Goal: Information Seeking & Learning: Check status

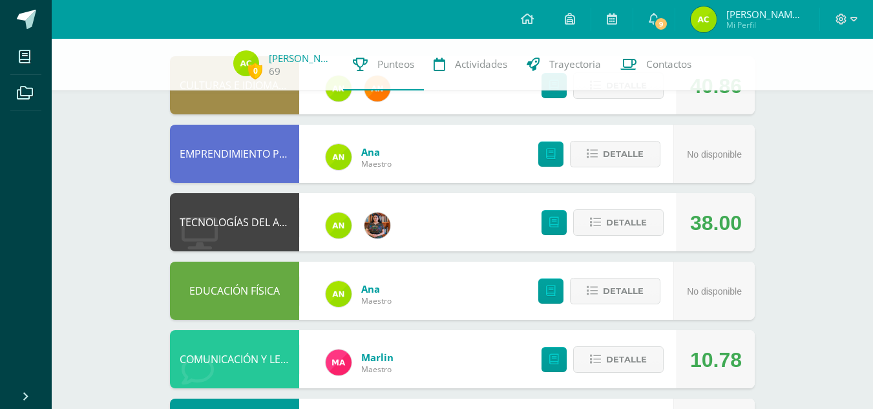
scroll to position [149, 0]
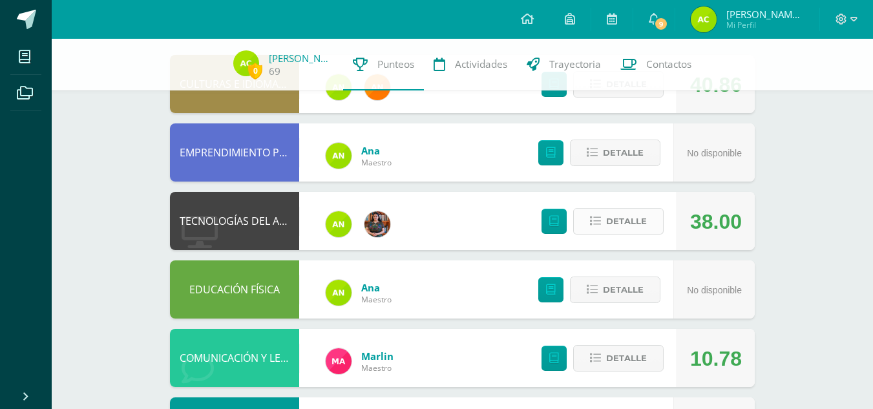
click at [632, 222] on span "Detalle" at bounding box center [626, 221] width 41 height 24
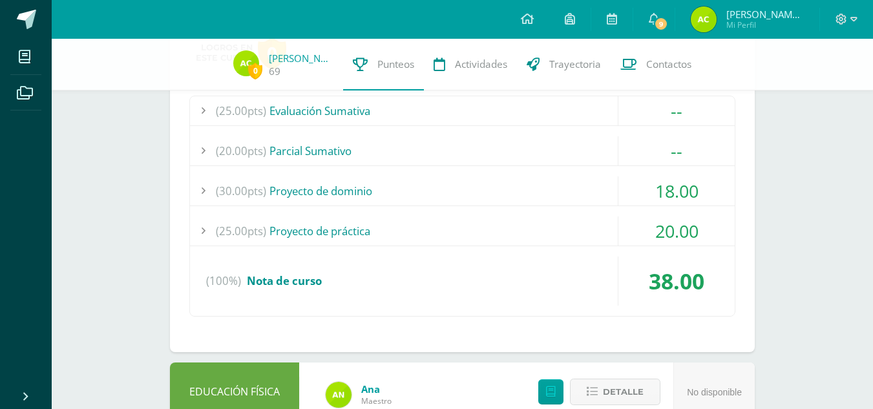
scroll to position [376, 0]
click at [654, 195] on div "18.00" at bounding box center [677, 190] width 116 height 29
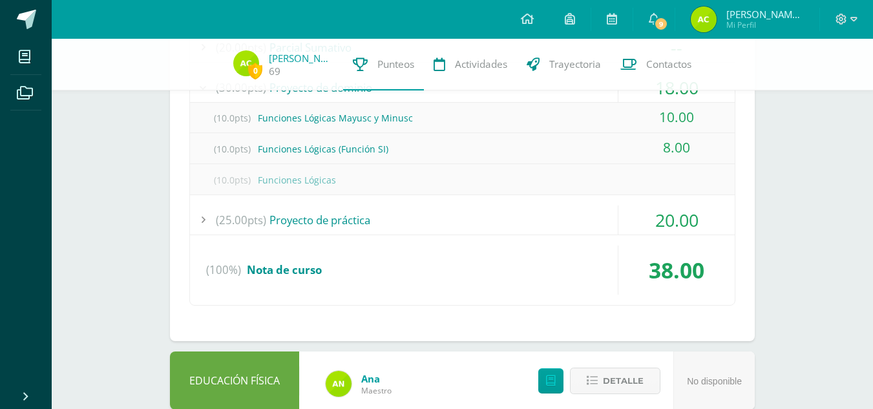
scroll to position [480, 0]
click at [656, 221] on div "20.00" at bounding box center [677, 219] width 116 height 29
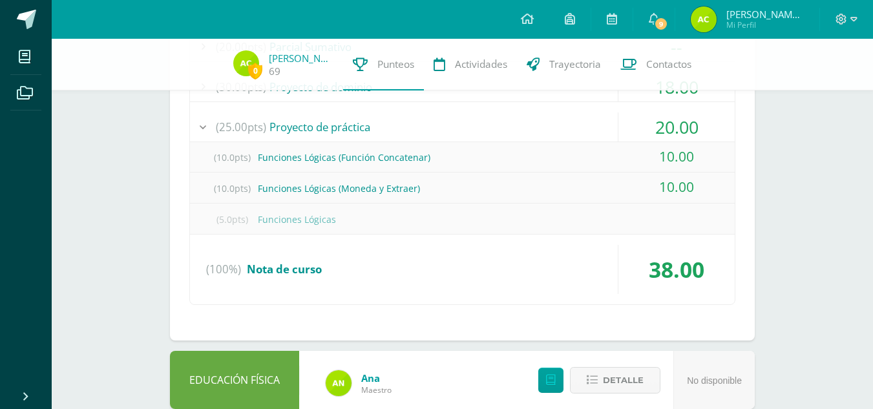
click at [651, 131] on div "20.00" at bounding box center [677, 126] width 116 height 29
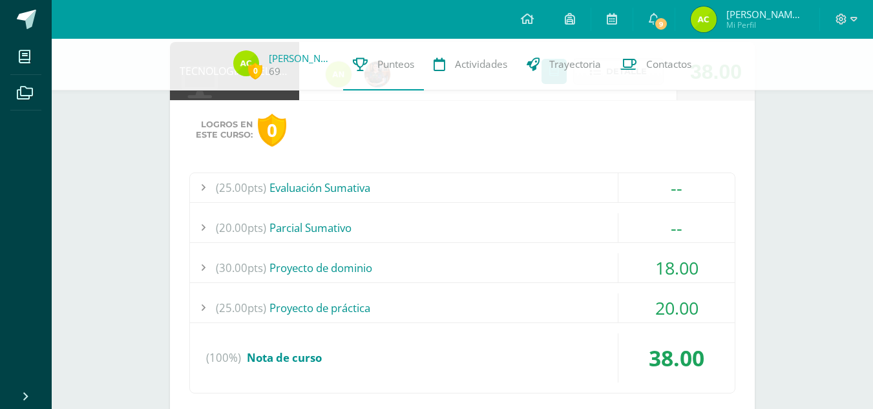
scroll to position [294, 0]
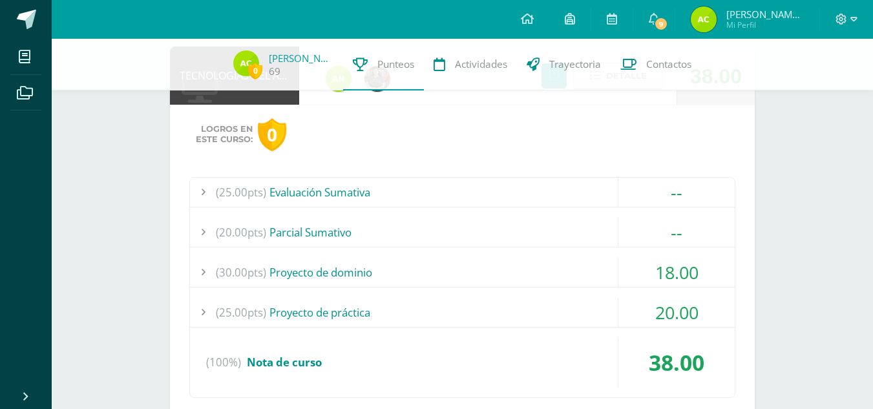
click at [604, 228] on div "(20.00pts) [GEOGRAPHIC_DATA]" at bounding box center [462, 232] width 545 height 29
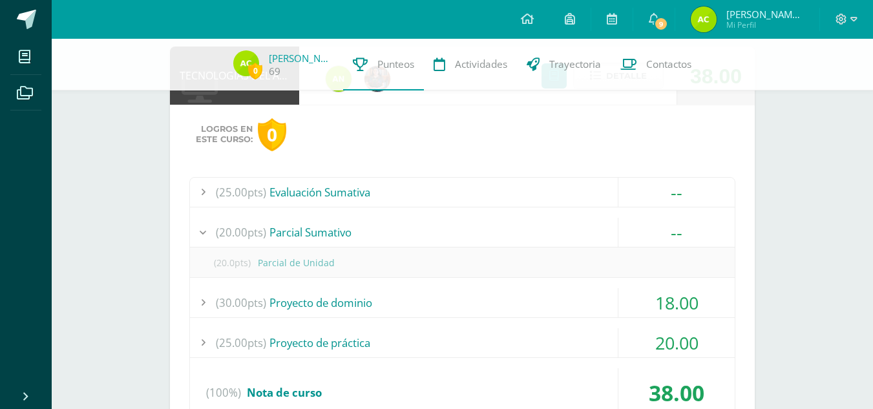
click at [637, 230] on div "--" at bounding box center [677, 232] width 116 height 29
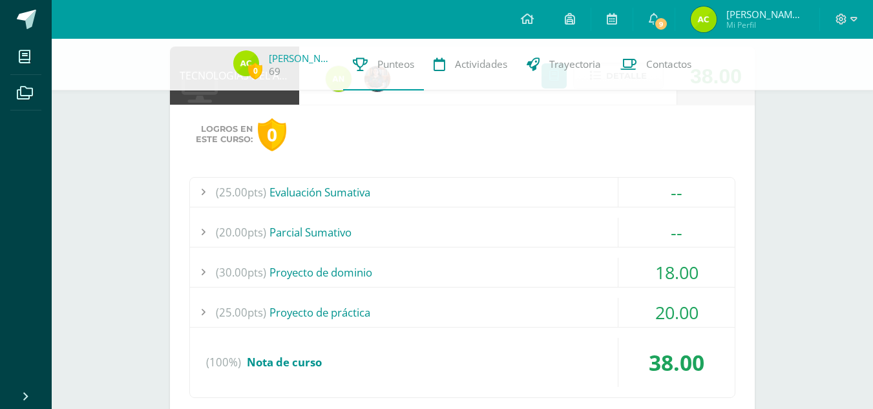
click at [659, 191] on div "--" at bounding box center [677, 192] width 116 height 29
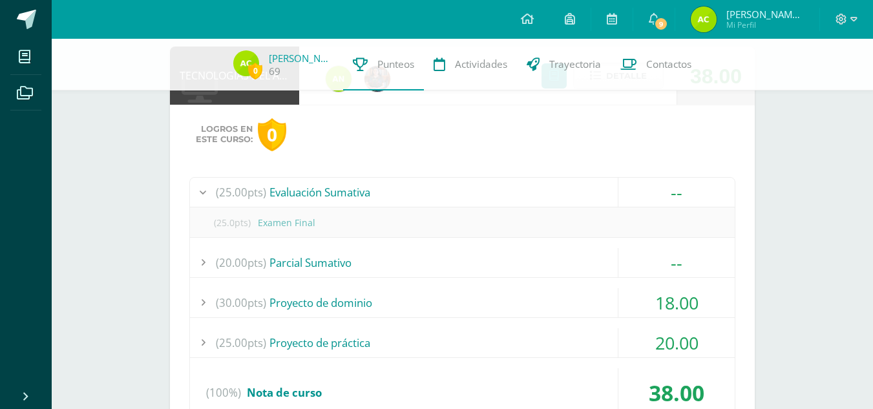
click at [659, 191] on div "--" at bounding box center [677, 192] width 116 height 29
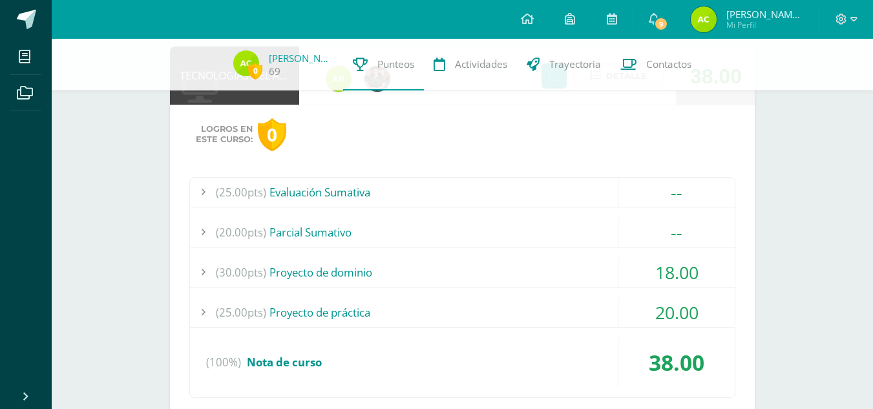
click at [640, 274] on div "18.00" at bounding box center [677, 272] width 116 height 29
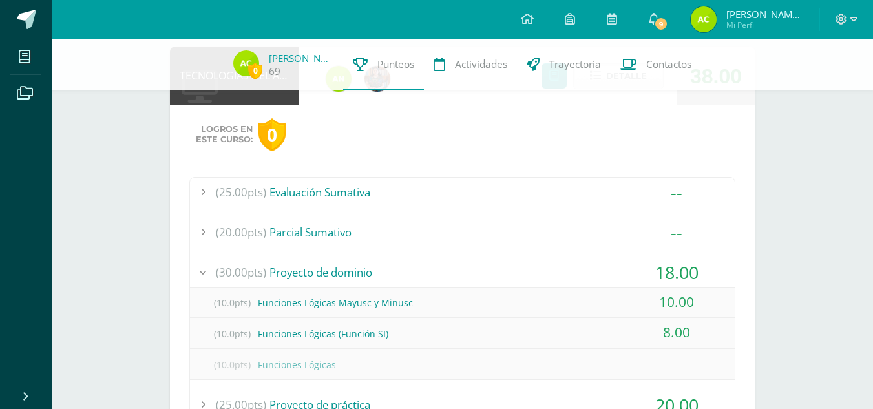
click at [644, 255] on div "(25.00pts) Evaluación Sumativa -- (25.0pts) Examen Final" at bounding box center [462, 334] width 546 height 314
click at [670, 243] on div "--" at bounding box center [677, 232] width 116 height 29
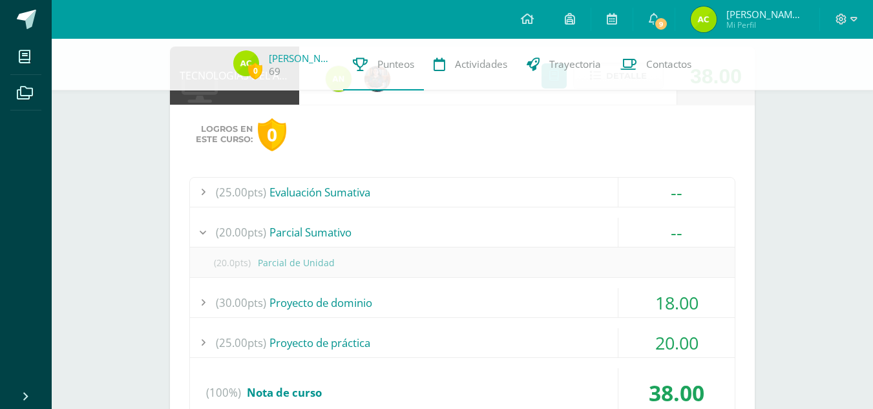
click at [670, 241] on div "--" at bounding box center [677, 232] width 116 height 29
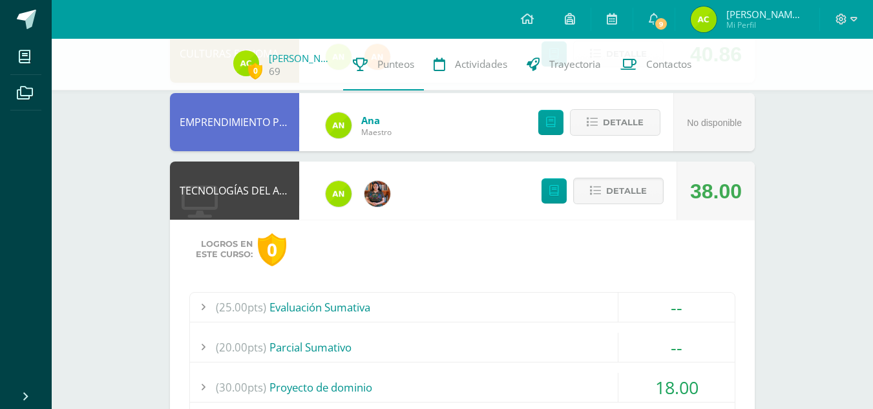
scroll to position [177, 0]
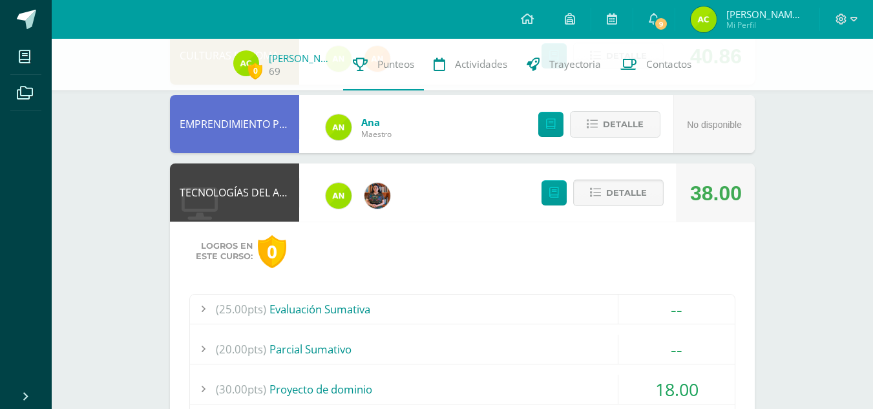
click at [602, 188] on button "Detalle" at bounding box center [618, 193] width 90 height 27
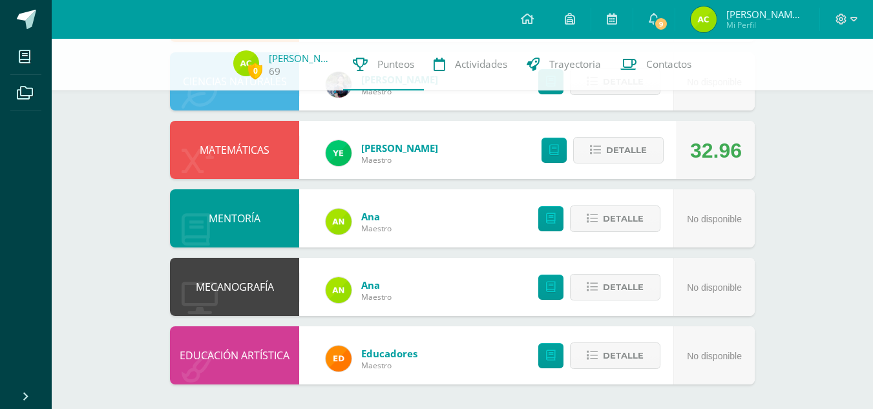
scroll to position [701, 0]
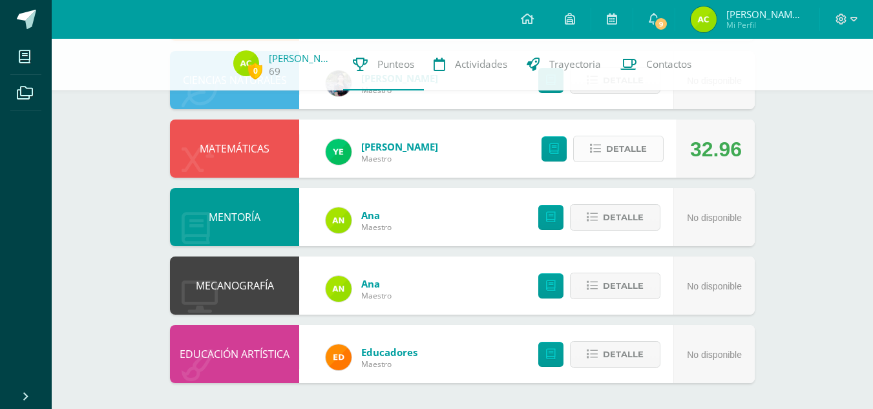
click at [631, 148] on span "Detalle" at bounding box center [626, 149] width 41 height 24
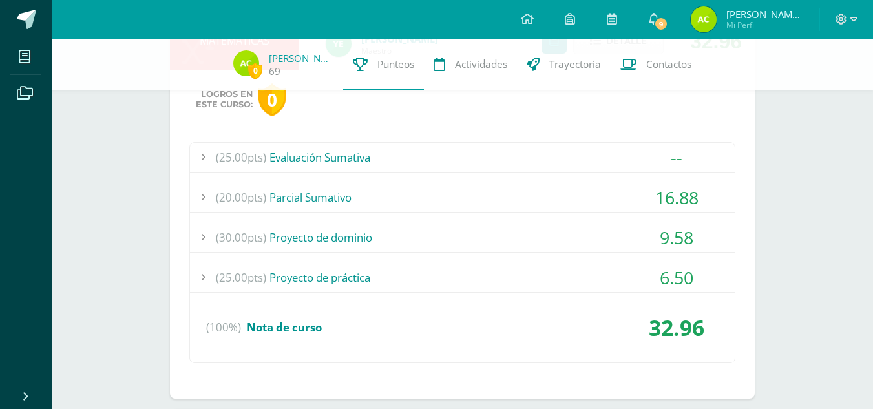
scroll to position [808, 0]
click at [659, 164] on div "--" at bounding box center [677, 158] width 116 height 29
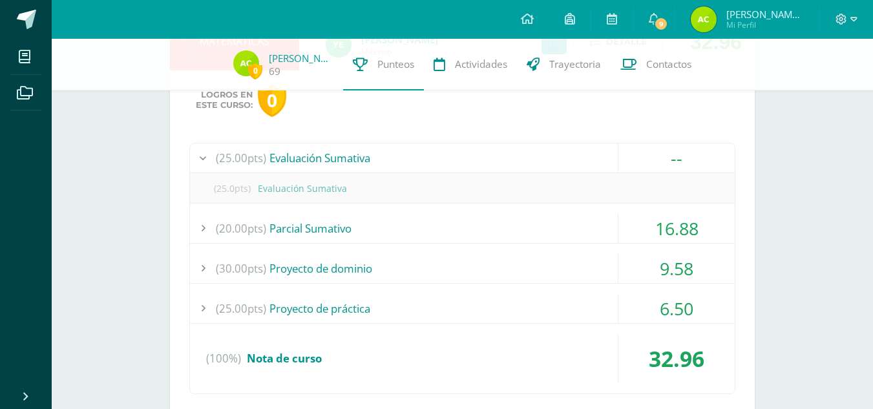
click at [659, 164] on div "--" at bounding box center [677, 158] width 116 height 29
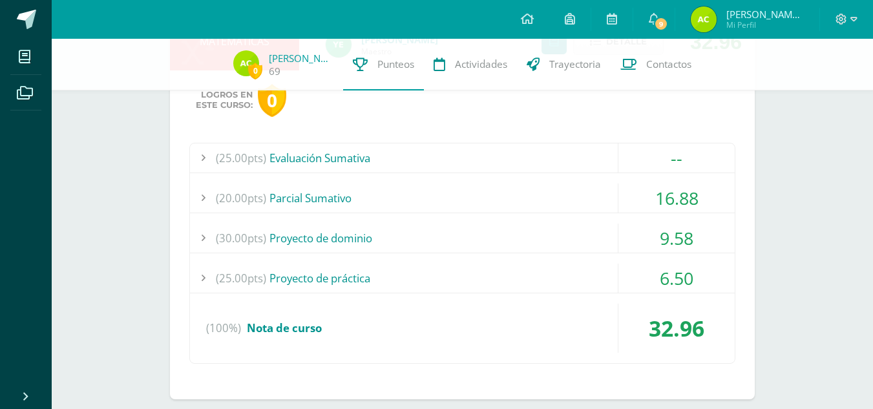
click at [681, 198] on div "16.88" at bounding box center [677, 198] width 116 height 29
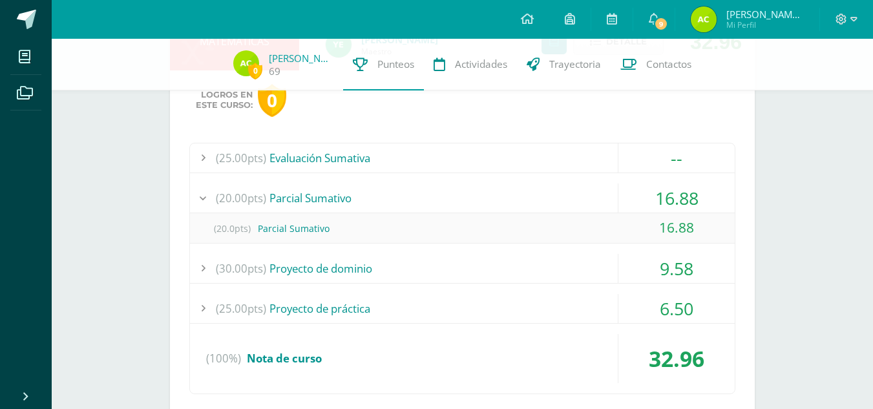
click at [681, 198] on div "16.88" at bounding box center [677, 198] width 116 height 29
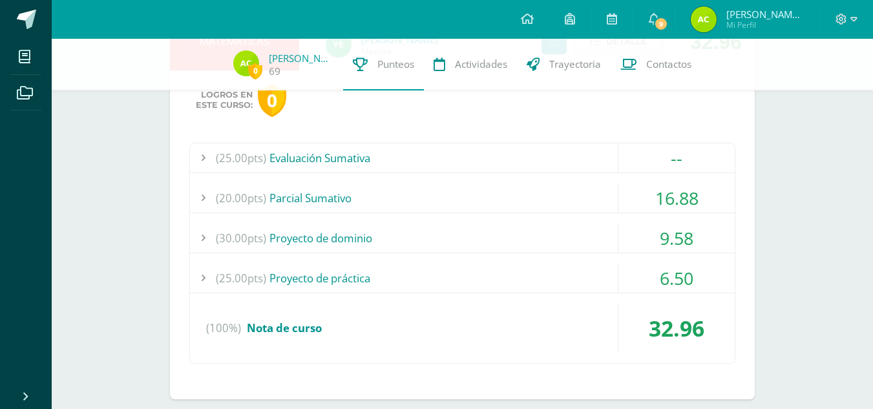
click at [675, 233] on div "9.58" at bounding box center [677, 238] width 116 height 29
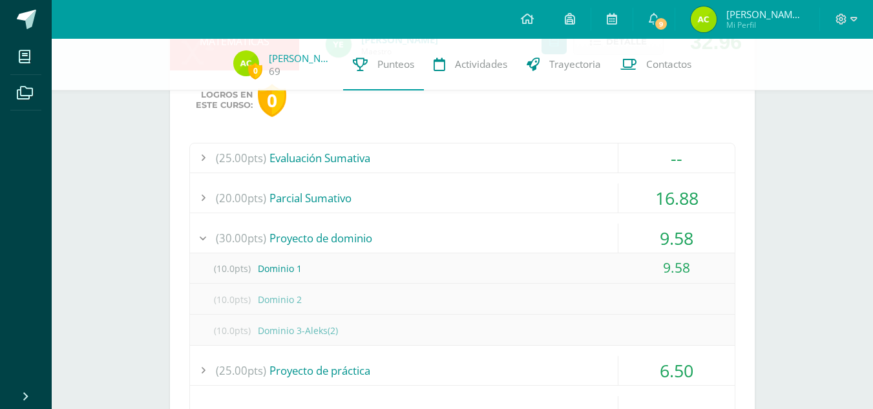
click at [707, 242] on div "9.58" at bounding box center [677, 238] width 116 height 29
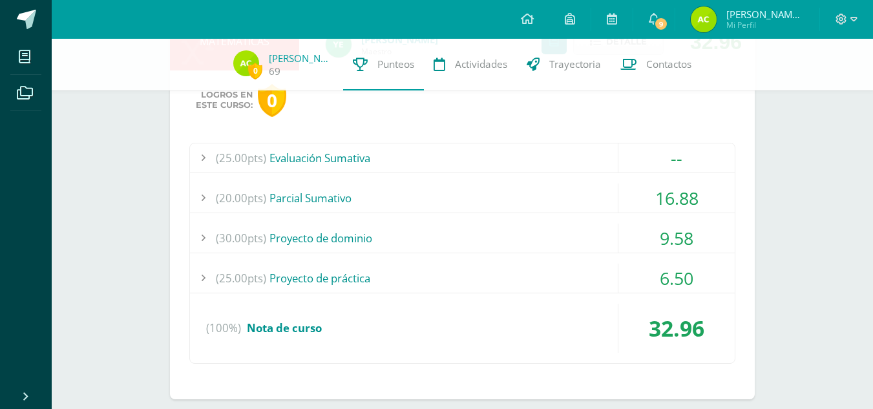
click at [679, 289] on div "6.50" at bounding box center [677, 278] width 116 height 29
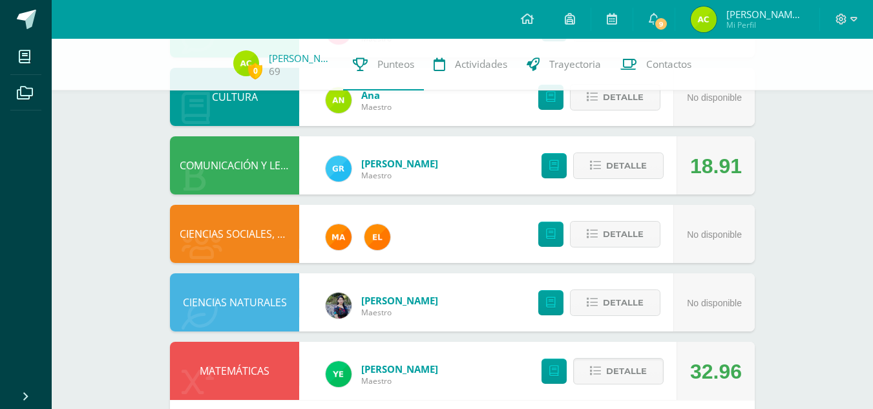
scroll to position [478, 0]
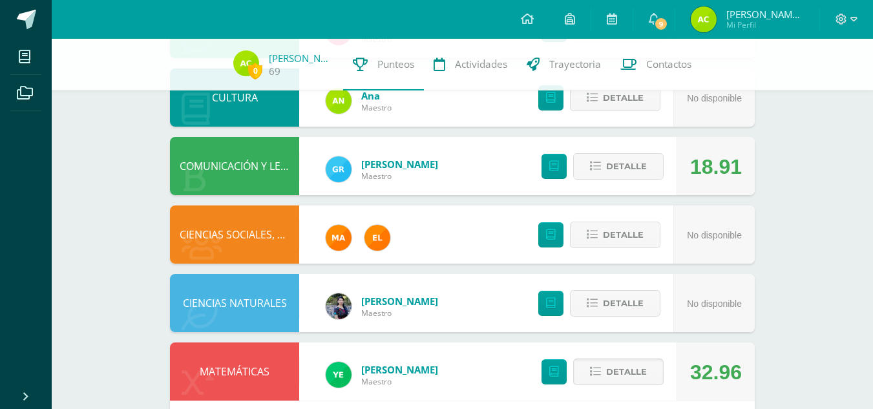
click at [616, 372] on span "Detalle" at bounding box center [626, 372] width 41 height 24
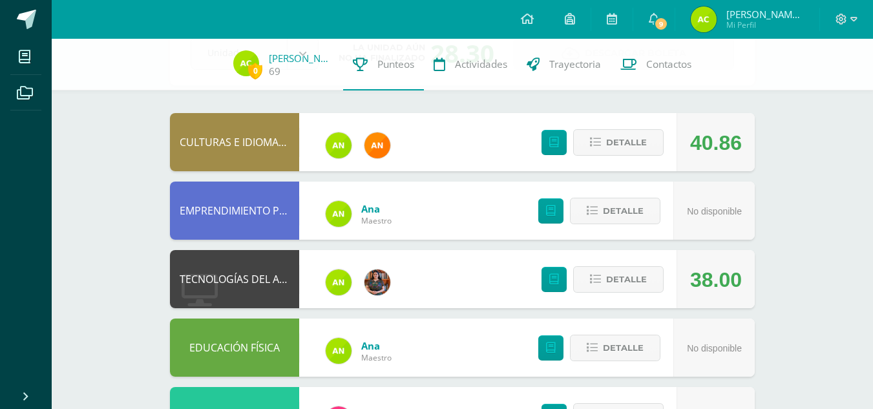
scroll to position [63, 0]
